Goal: Information Seeking & Learning: Check status

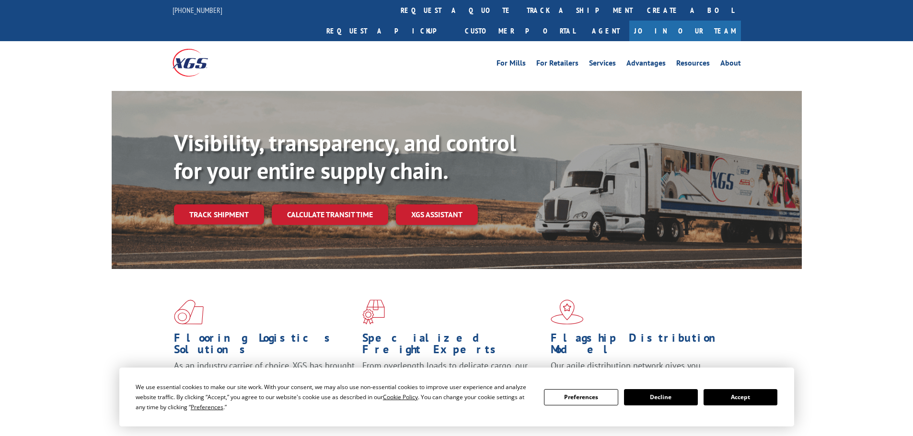
click at [217, 205] on div "Visibility, transparency, and control for your entire supply chain. Track shipm…" at bounding box center [488, 196] width 628 height 134
click at [220, 205] on link "Track shipment" at bounding box center [219, 215] width 90 height 20
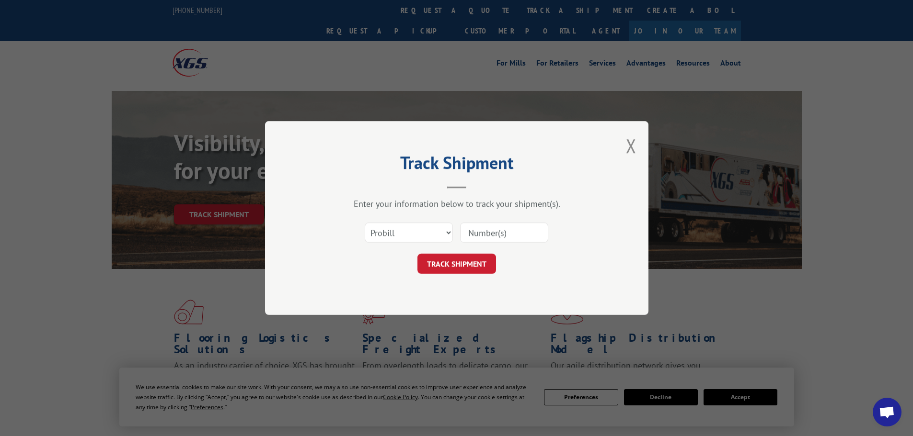
click at [481, 236] on input at bounding box center [504, 233] width 88 height 20
paste input "535219"
type input "535219"
click at [457, 260] on button "TRACK SHIPMENT" at bounding box center [456, 264] width 79 height 20
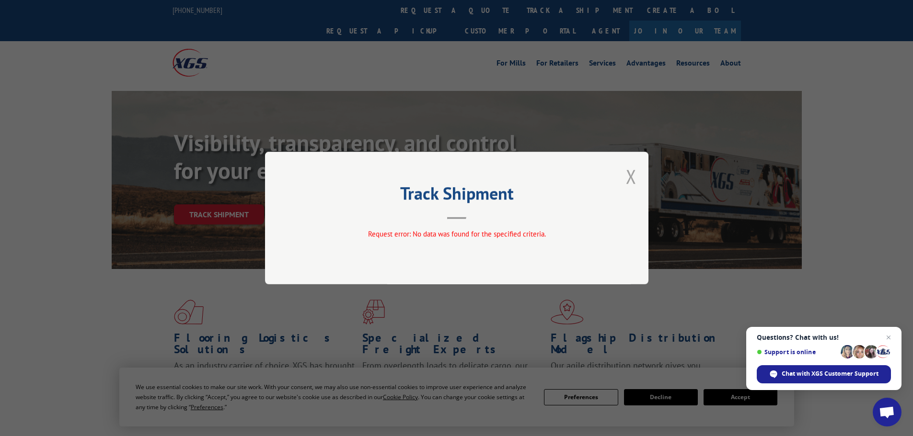
click at [634, 172] on button "Close modal" at bounding box center [631, 176] width 11 height 25
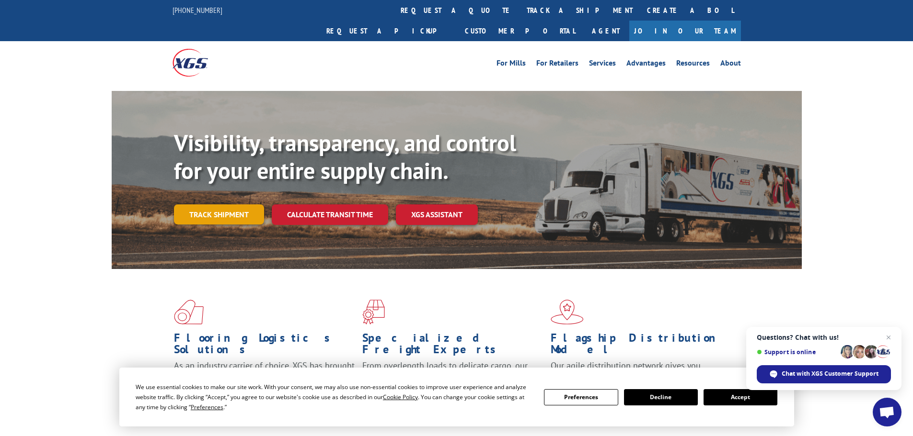
click at [220, 205] on link "Track shipment" at bounding box center [219, 215] width 90 height 20
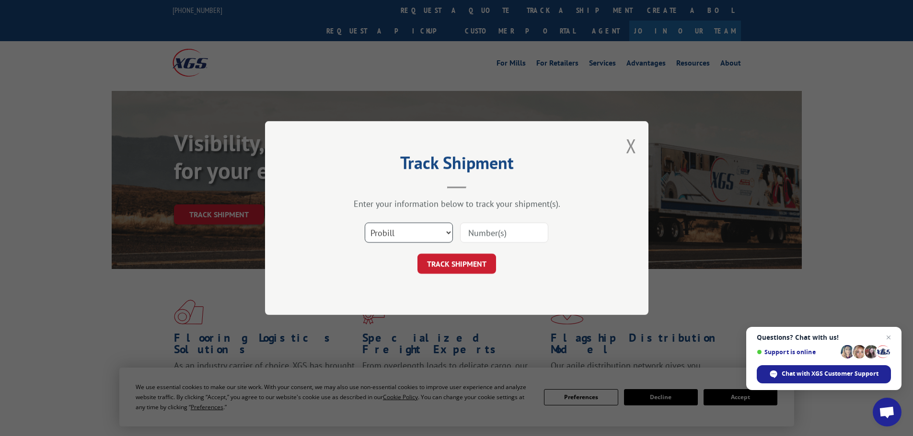
drag, startPoint x: 388, startPoint y: 233, endPoint x: 389, endPoint y: 241, distance: 8.3
click at [388, 233] on select "Select category... Probill BOL PO" at bounding box center [409, 233] width 88 height 20
select select "po"
click at [365, 223] on select "Select category... Probill BOL PO" at bounding box center [409, 233] width 88 height 20
click at [467, 231] on input at bounding box center [504, 233] width 88 height 20
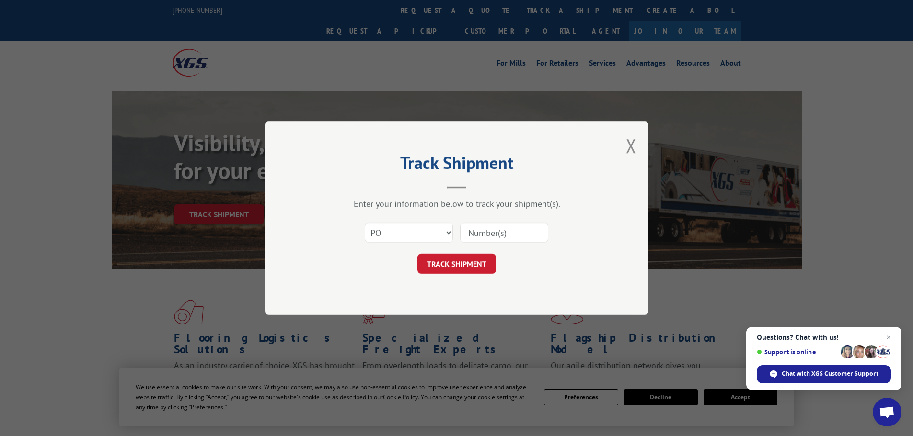
paste input "15534989"
type input "15534989"
click at [498, 120] on div "Track Shipment Enter your information below to track your shipment(s). Select c…" at bounding box center [456, 218] width 913 height 436
click at [472, 270] on button "TRACK SHIPMENT" at bounding box center [456, 264] width 79 height 20
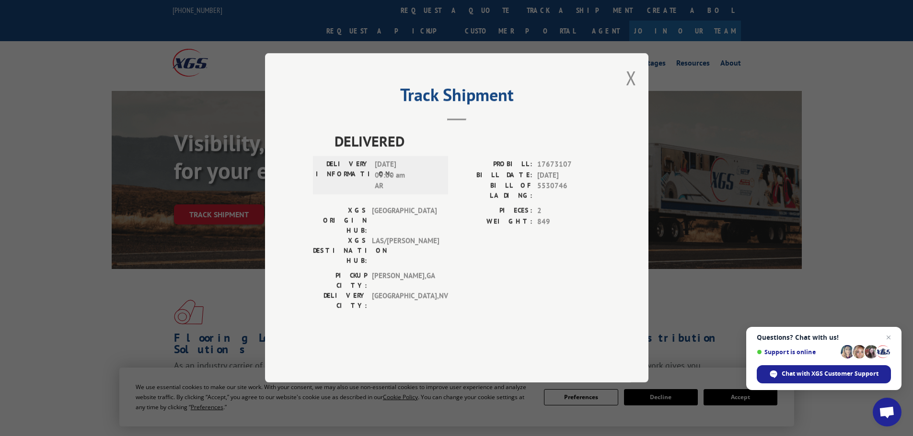
drag, startPoint x: 649, startPoint y: 94, endPoint x: 636, endPoint y: 103, distance: 15.3
click at [649, 95] on div "Track Shipment DELIVERED DELIVERY INFORMATION: [DATE] 09:00 am AR PROBILL: 1767…" at bounding box center [456, 218] width 913 height 436
click at [634, 91] on button "Close modal" at bounding box center [631, 77] width 11 height 25
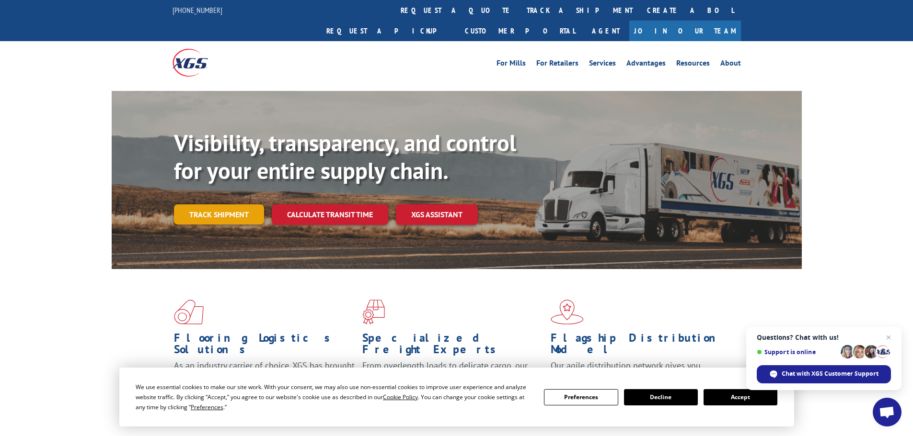
click at [204, 205] on link "Track shipment" at bounding box center [219, 215] width 90 height 20
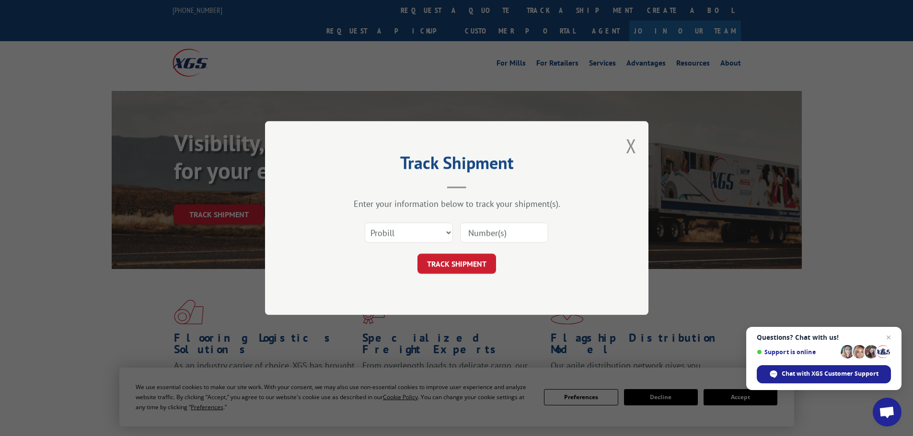
click at [515, 222] on div "Select category... Probill BOL PO" at bounding box center [456, 233] width 287 height 32
click at [513, 231] on input at bounding box center [504, 233] width 88 height 20
paste input "263782251003"
type input "263782251003"
click at [482, 264] on button "TRACK SHIPMENT" at bounding box center [456, 264] width 79 height 20
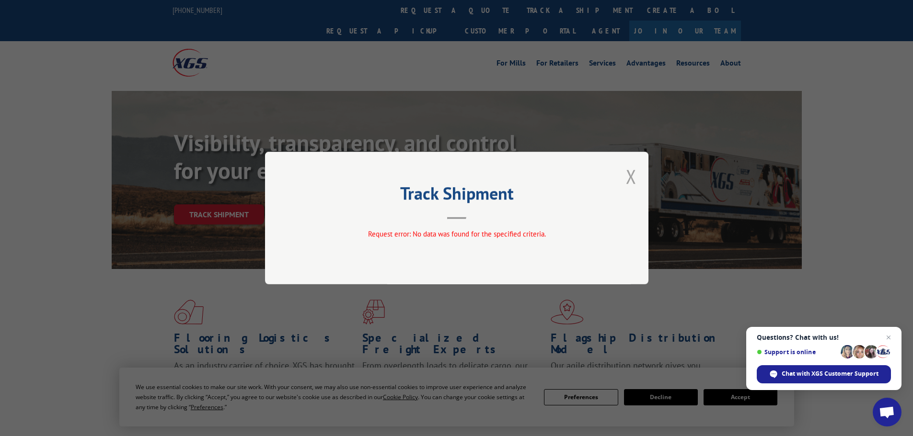
click at [633, 173] on button "Close modal" at bounding box center [631, 176] width 11 height 25
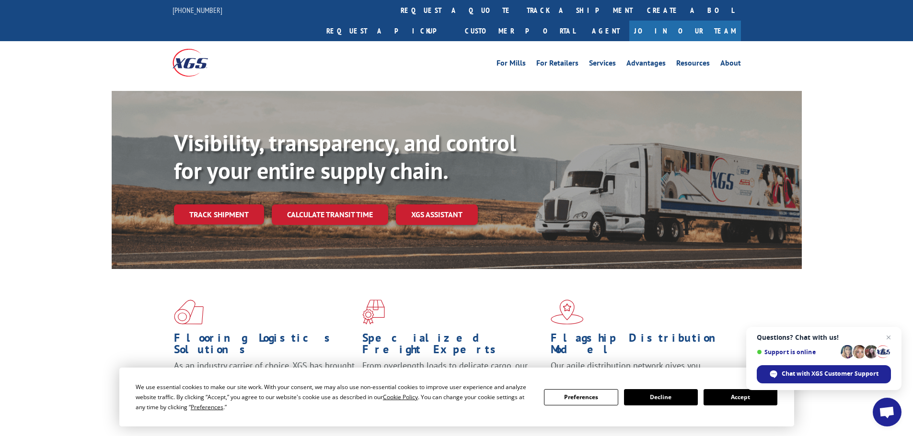
click at [250, 205] on link "Track shipment" at bounding box center [219, 215] width 90 height 20
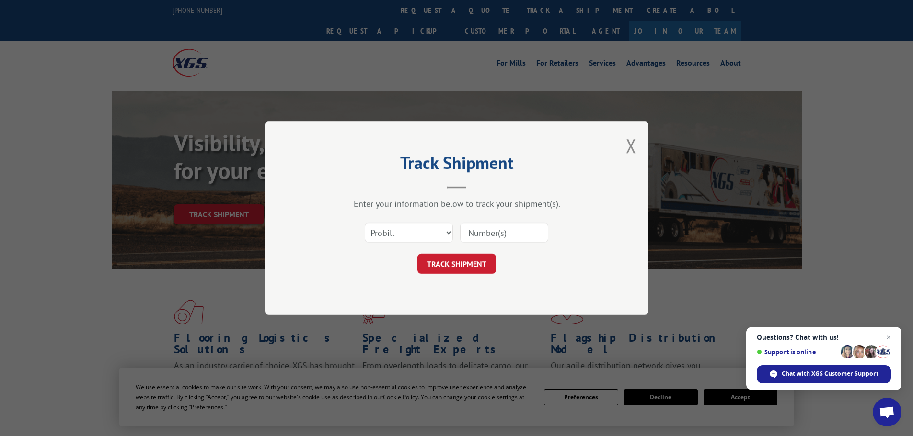
click at [508, 239] on input at bounding box center [504, 233] width 88 height 20
paste input "476751"
type input "476751"
click at [473, 264] on button "TRACK SHIPMENT" at bounding box center [456, 264] width 79 height 20
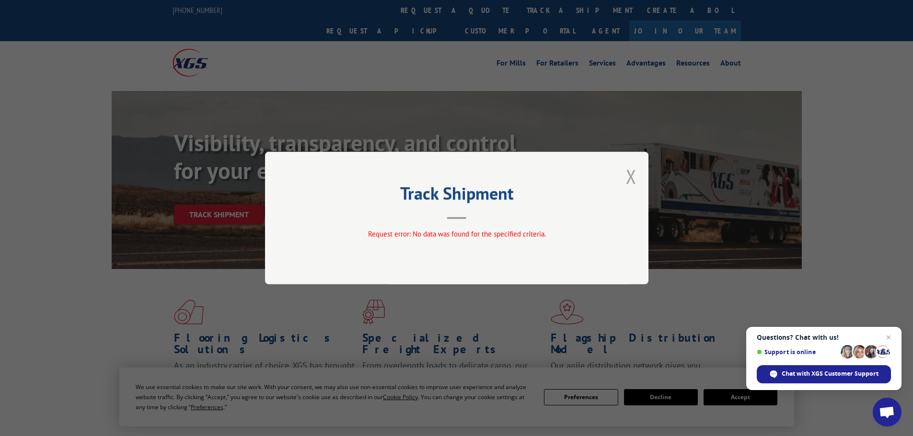
click at [628, 183] on button "Close modal" at bounding box center [631, 176] width 11 height 25
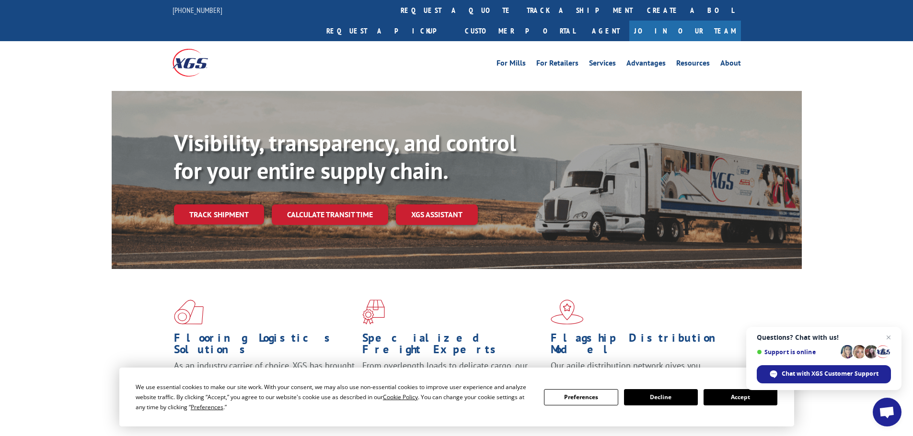
drag, startPoint x: 241, startPoint y: 199, endPoint x: 252, endPoint y: 197, distance: 10.7
click at [241, 205] on link "Track shipment" at bounding box center [219, 215] width 90 height 20
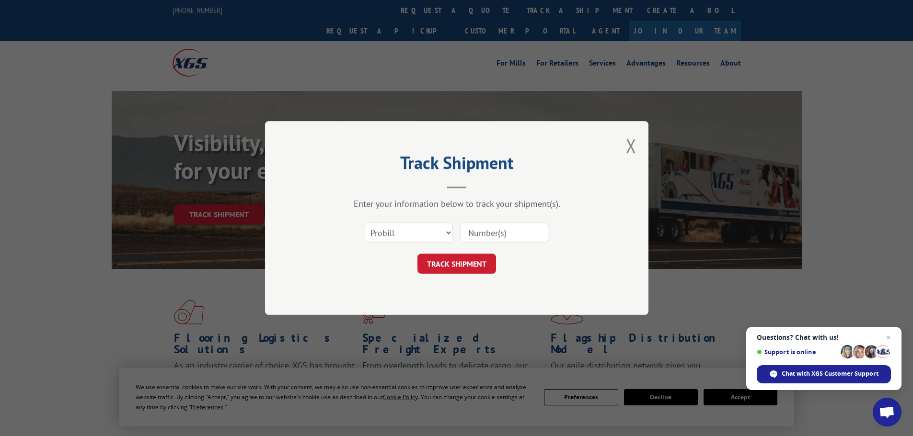
click at [489, 238] on input at bounding box center [504, 233] width 88 height 20
paste input "15535065"
type input "15535065"
click at [405, 235] on select "Select category... Probill BOL PO" at bounding box center [409, 233] width 88 height 20
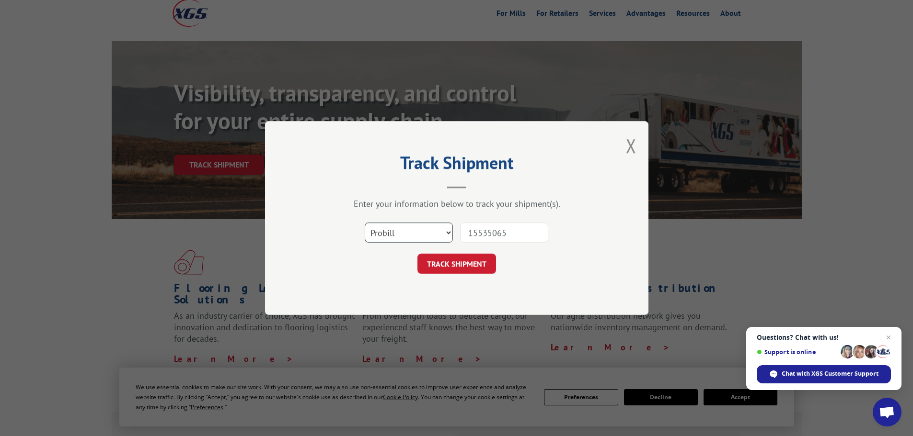
scroll to position [96, 0]
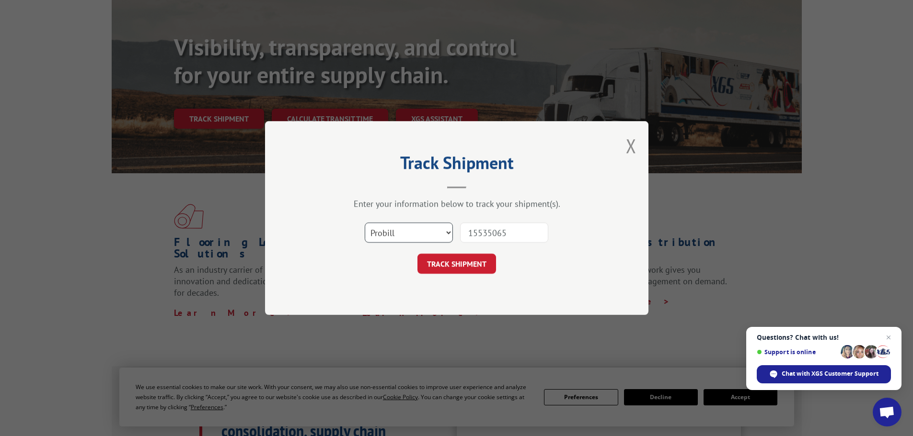
click at [406, 237] on select "Select category... Probill BOL PO" at bounding box center [409, 233] width 88 height 20
drag, startPoint x: 393, startPoint y: 305, endPoint x: 398, endPoint y: 294, distance: 11.4
click at [393, 305] on div "Track Shipment Enter your information below to track your shipment(s). Select c…" at bounding box center [456, 218] width 383 height 194
click at [385, 237] on select "Select category... Probill BOL PO" at bounding box center [409, 233] width 88 height 20
select select "po"
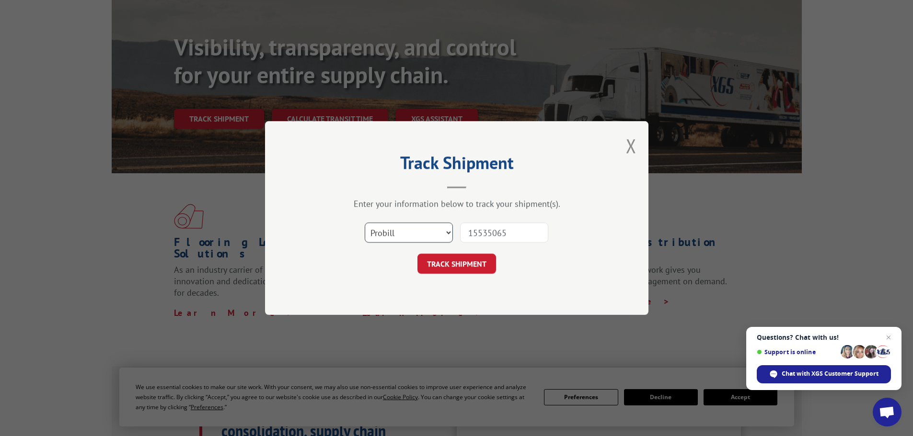
click at [365, 223] on select "Select category... Probill BOL PO" at bounding box center [409, 233] width 88 height 20
click at [439, 264] on button "TRACK SHIPMENT" at bounding box center [456, 264] width 79 height 20
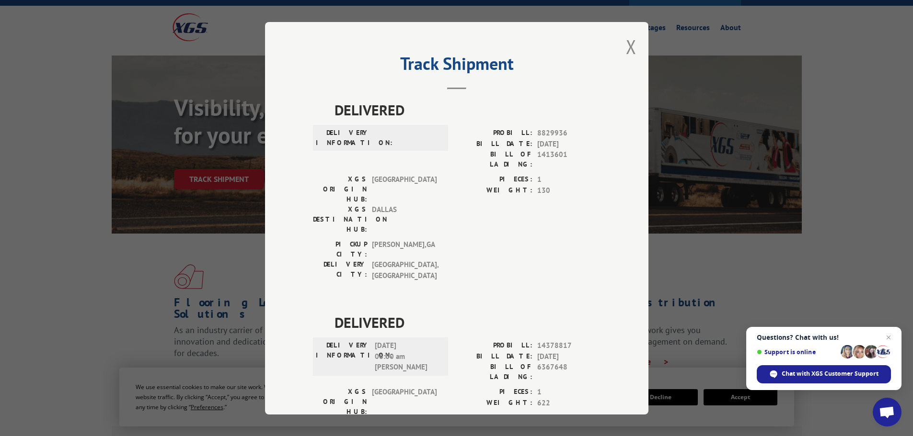
scroll to position [0, 0]
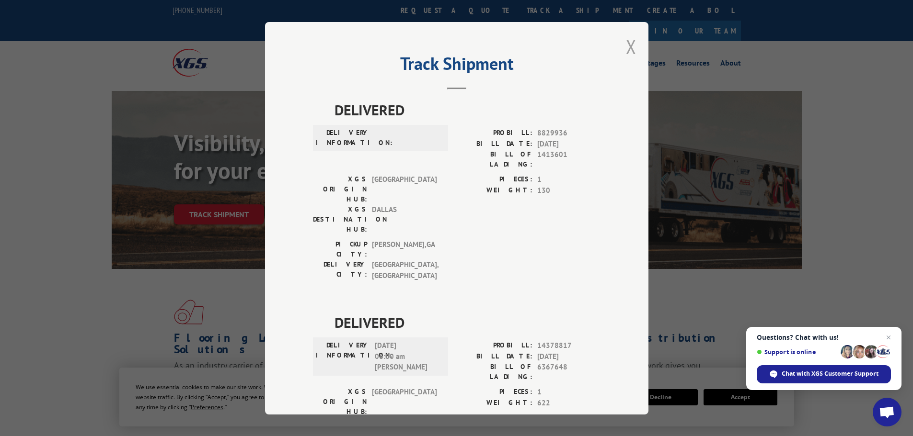
click at [627, 49] on button "Close modal" at bounding box center [631, 46] width 11 height 25
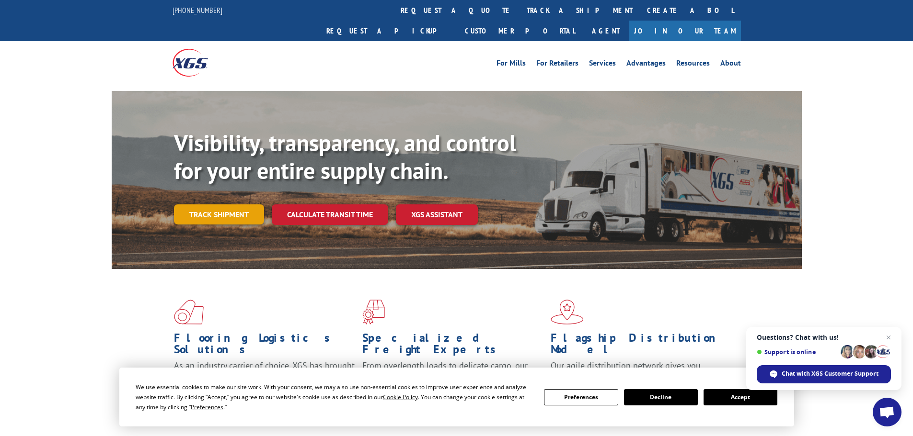
click at [235, 205] on link "Track shipment" at bounding box center [219, 215] width 90 height 20
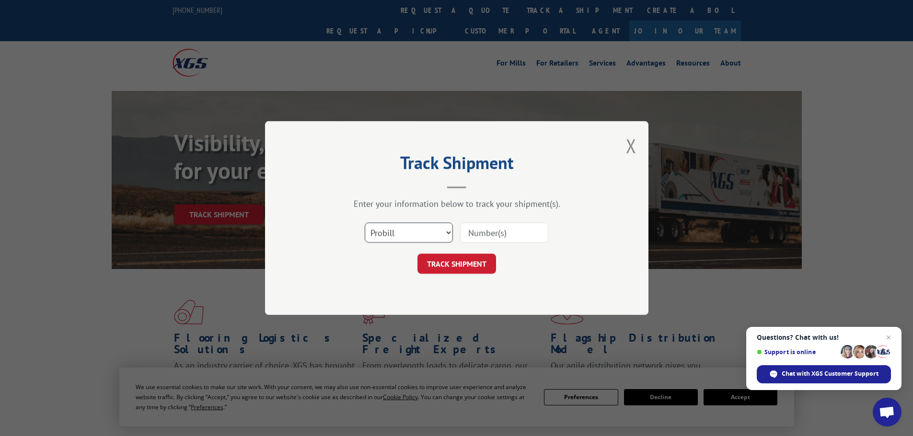
drag, startPoint x: 421, startPoint y: 235, endPoint x: 420, endPoint y: 242, distance: 7.2
click at [421, 235] on select "Select category... Probill BOL PO" at bounding box center [409, 233] width 88 height 20
select select "po"
click at [365, 223] on select "Select category... Probill BOL PO" at bounding box center [409, 233] width 88 height 20
click at [491, 240] on input at bounding box center [504, 233] width 88 height 20
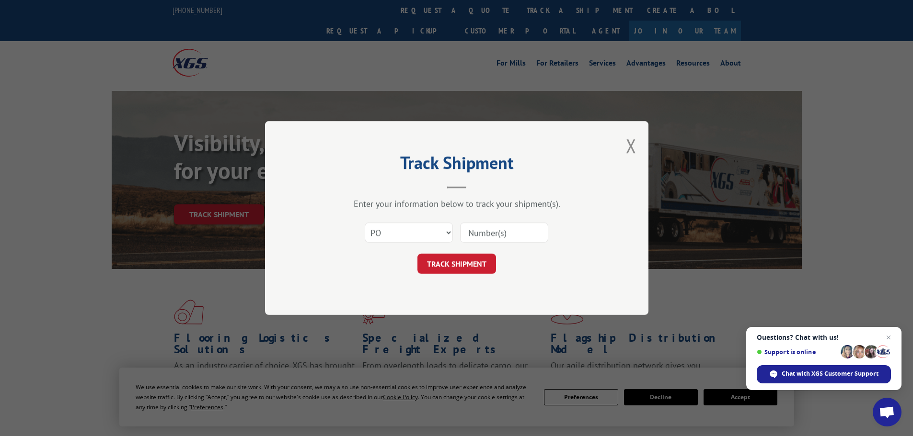
paste input "15535066"
type input "15535066"
click at [484, 258] on button "TRACK SHIPMENT" at bounding box center [456, 264] width 79 height 20
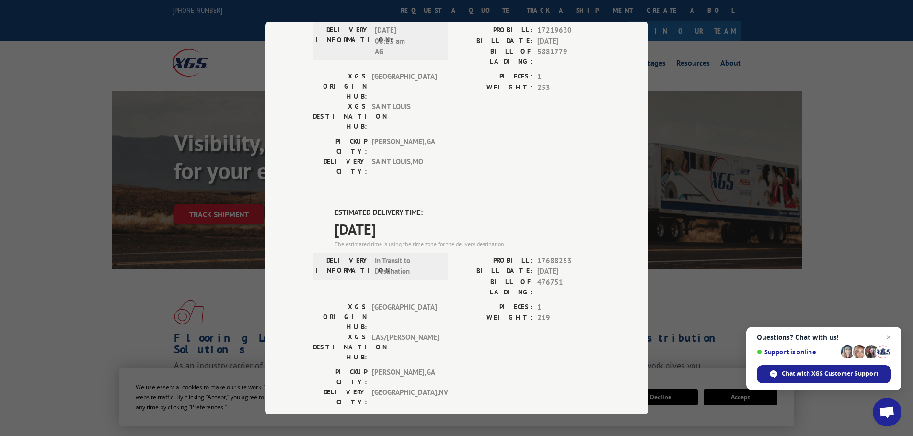
scroll to position [99, 0]
